Goal: Navigation & Orientation: Find specific page/section

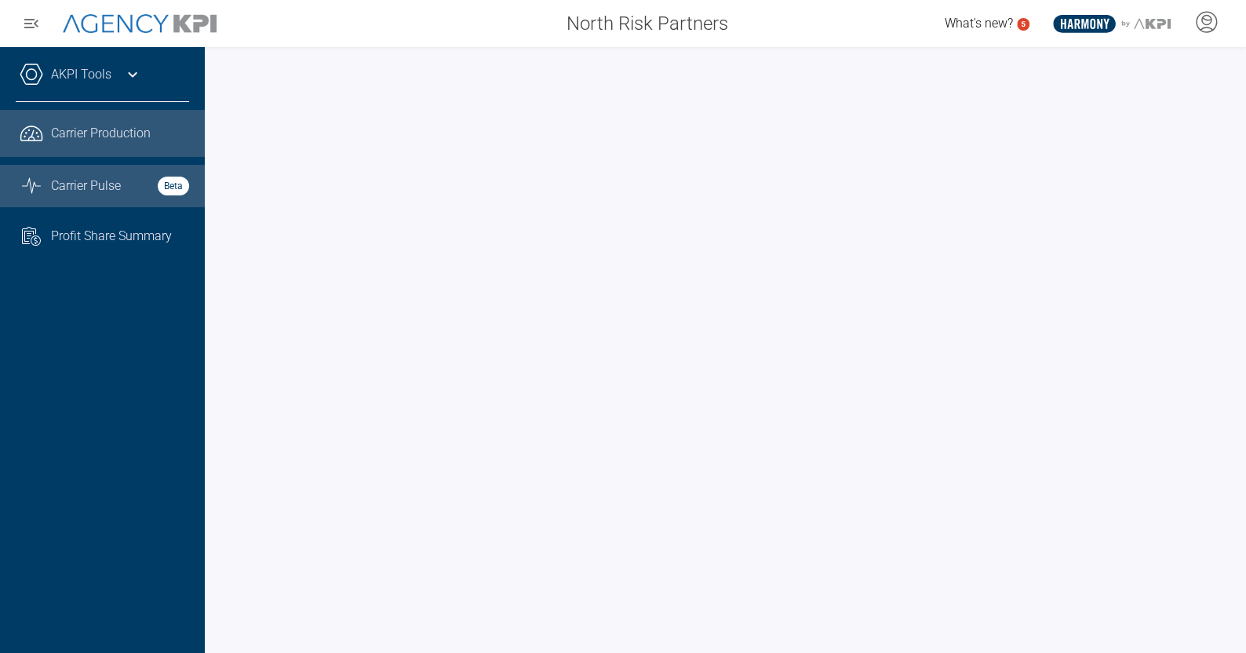
click at [118, 177] on span "Carrier Pulse" at bounding box center [86, 186] width 70 height 19
click at [89, 137] on span "Carrier Production" at bounding box center [101, 133] width 100 height 19
click at [106, 187] on span "Carrier Pulse" at bounding box center [86, 186] width 70 height 19
click at [47, 140] on link ".cls-1{fill:none;stroke:#221f20;stroke-linecap:round;stroke-linejoin:round;stro…" at bounding box center [102, 133] width 205 height 47
click at [129, 73] on icon at bounding box center [132, 74] width 9 height 5
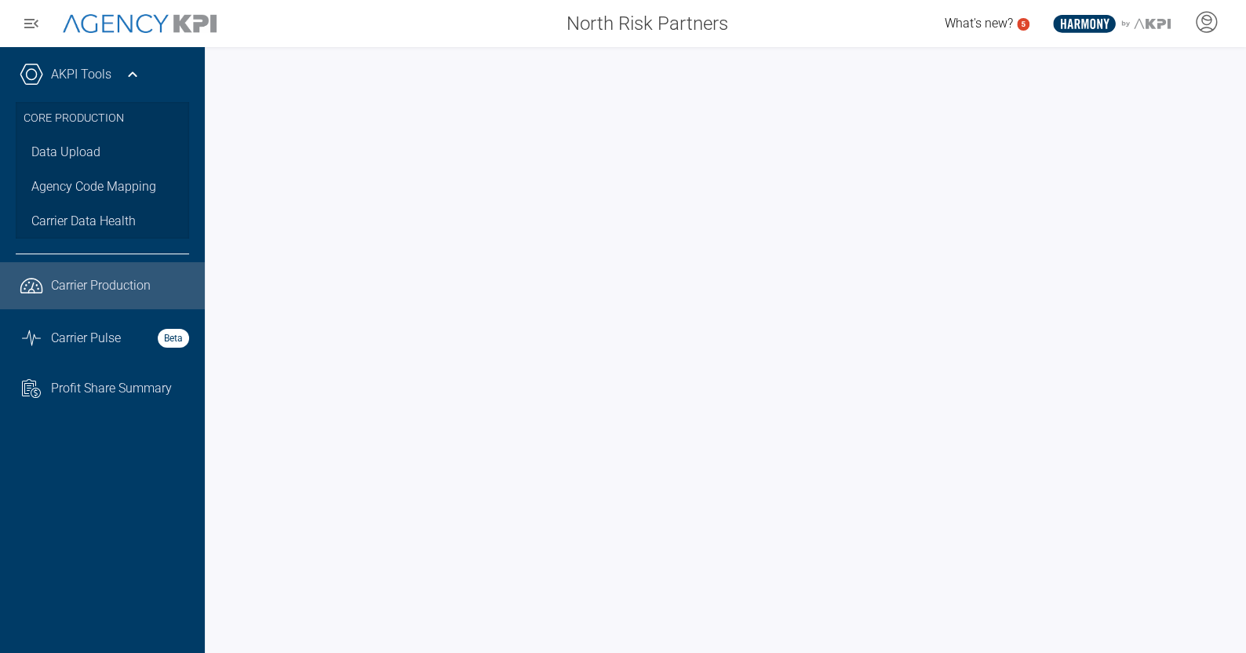
click at [129, 73] on icon at bounding box center [132, 74] width 19 height 19
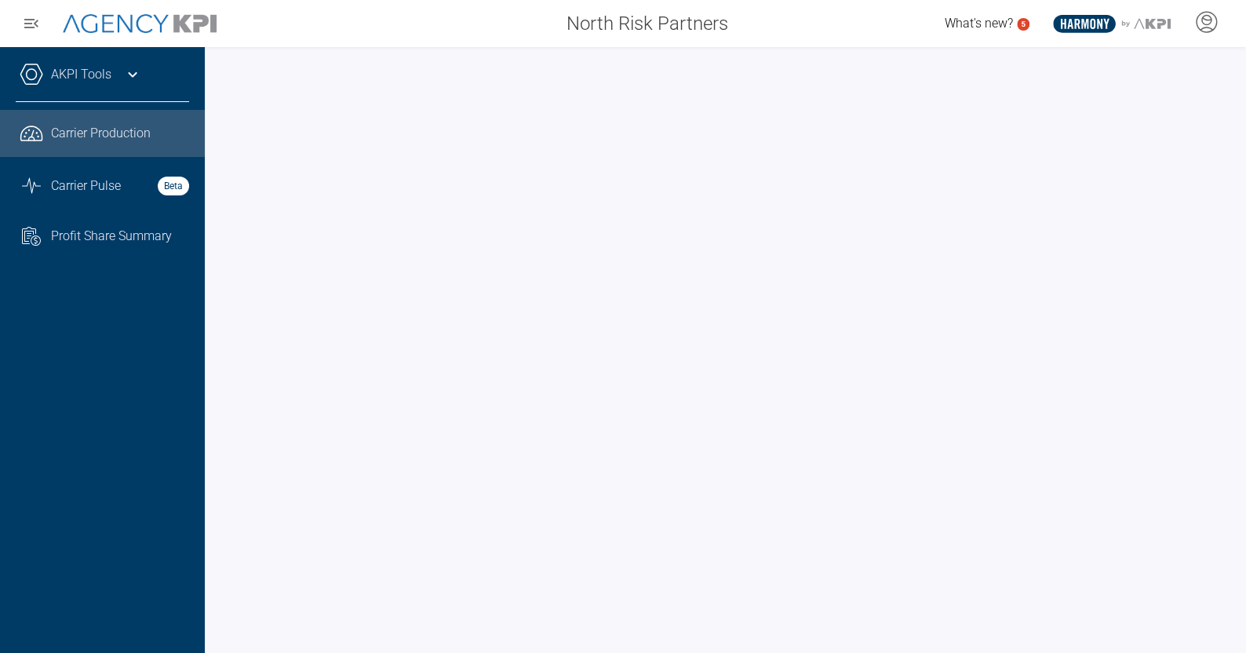
click at [129, 73] on icon at bounding box center [132, 74] width 9 height 5
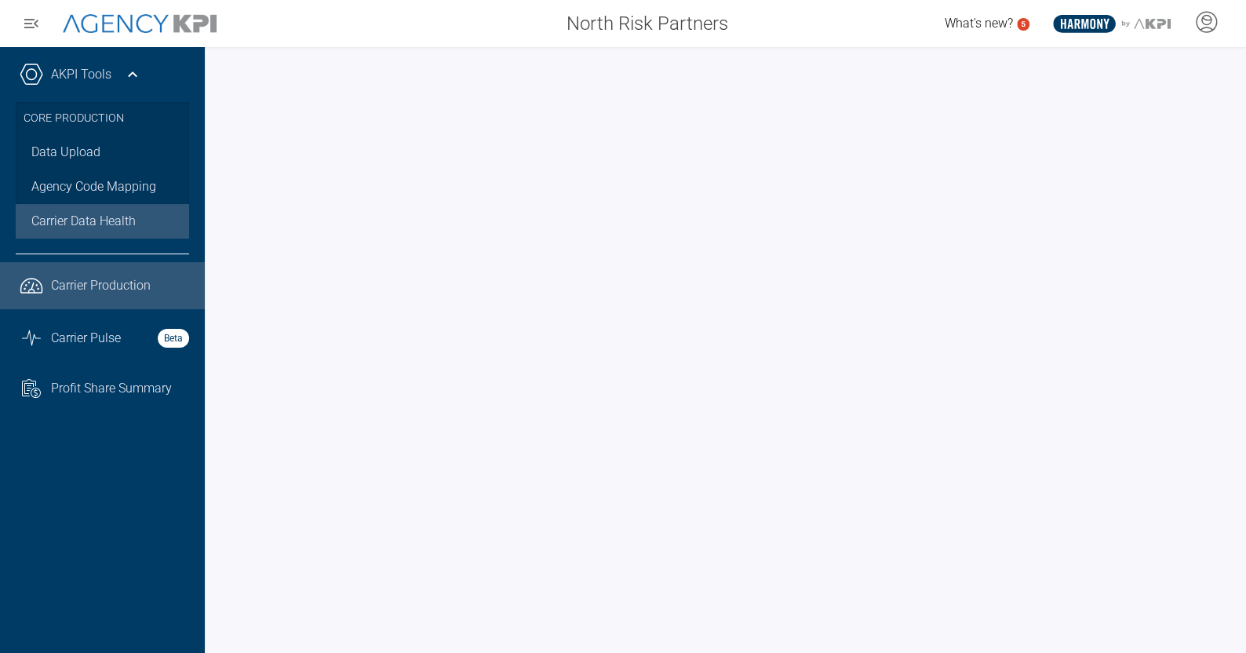
click at [77, 221] on span "Carrier Data Health" at bounding box center [83, 221] width 104 height 19
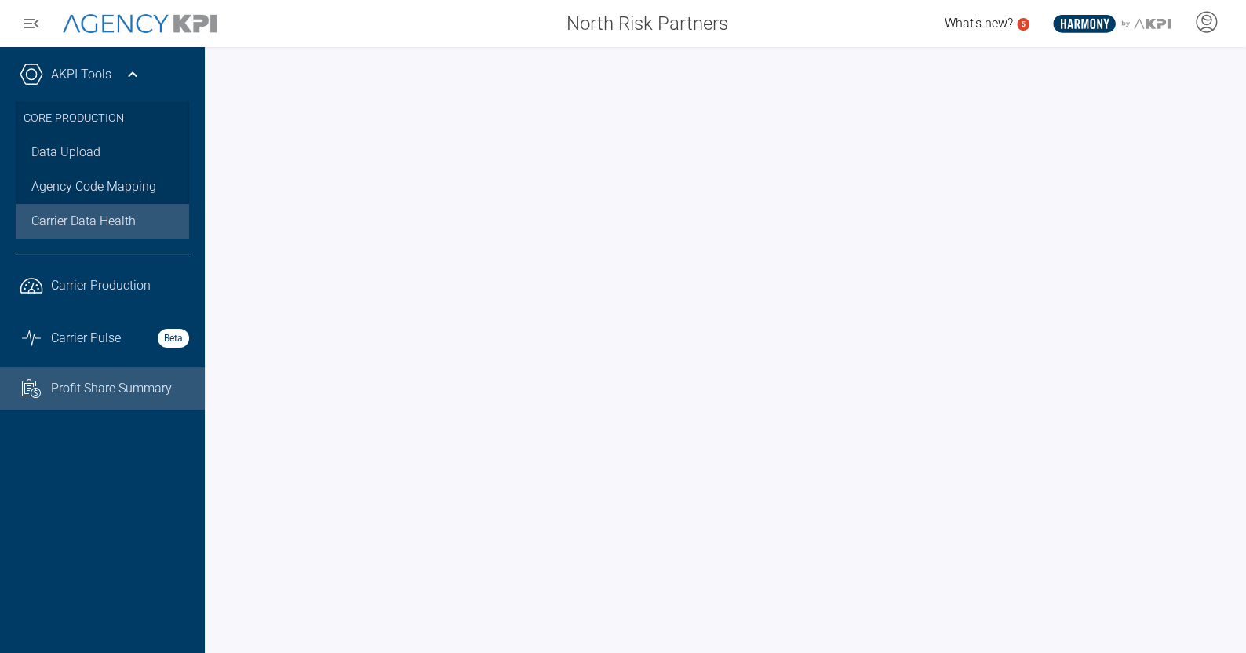
click at [83, 389] on span "Profit Share Summary" at bounding box center [111, 388] width 121 height 19
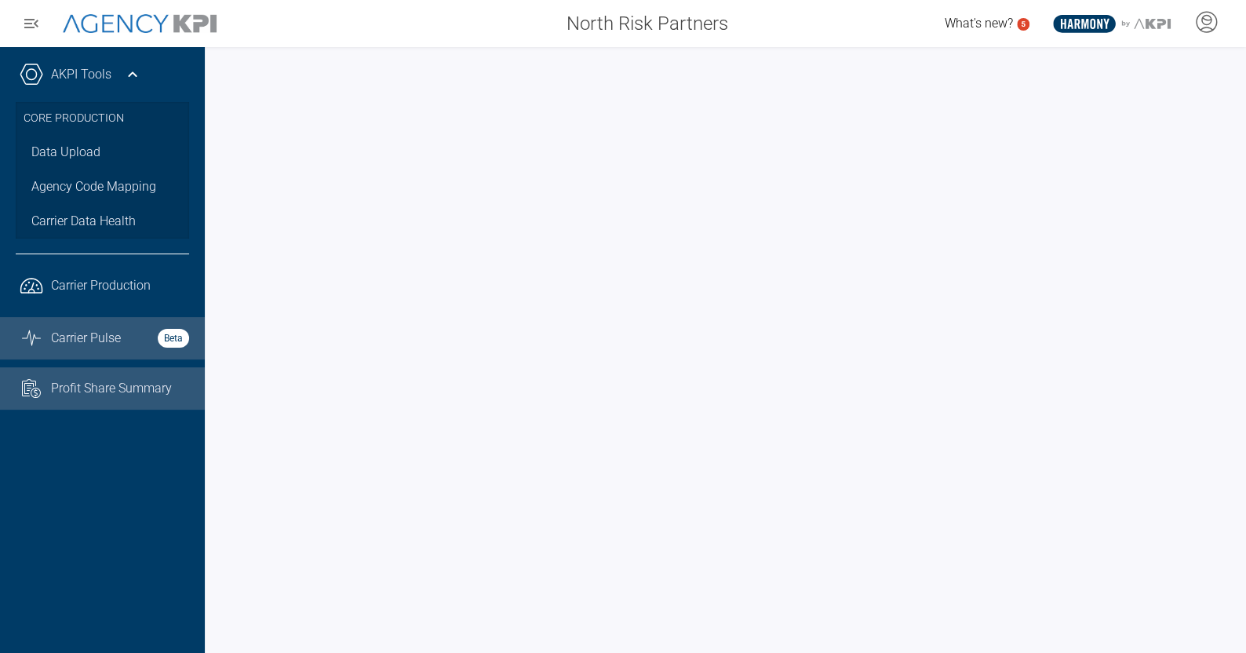
click at [97, 346] on span "Carrier Pulse" at bounding box center [86, 338] width 70 height 19
